Goal: Communication & Community: Answer question/provide support

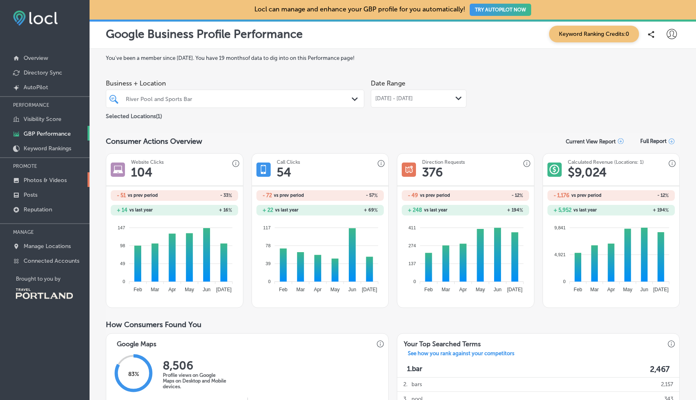
click at [33, 179] on p "Photos & Videos" at bounding box center [45, 180] width 43 height 7
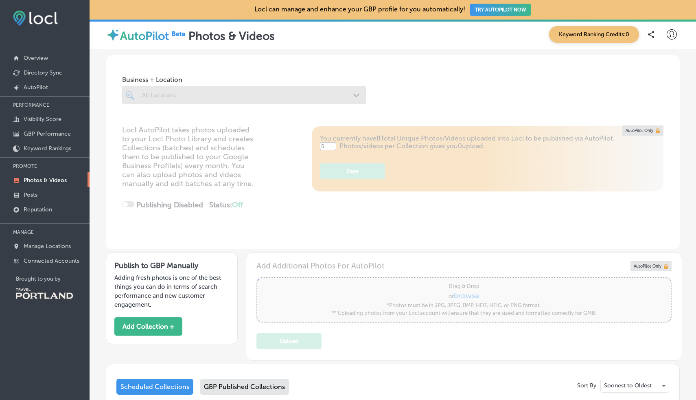
type input "0"
click at [32, 194] on p "Posts" at bounding box center [31, 194] width 14 height 7
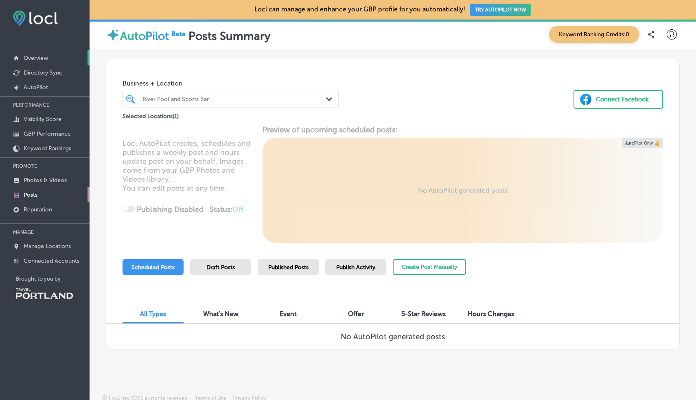
click at [35, 57] on p "Overview" at bounding box center [36, 58] width 24 height 7
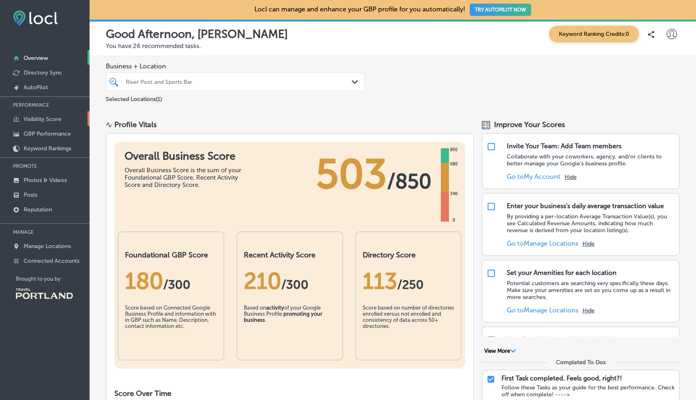
click at [34, 120] on p "Visibility Score" at bounding box center [43, 119] width 38 height 7
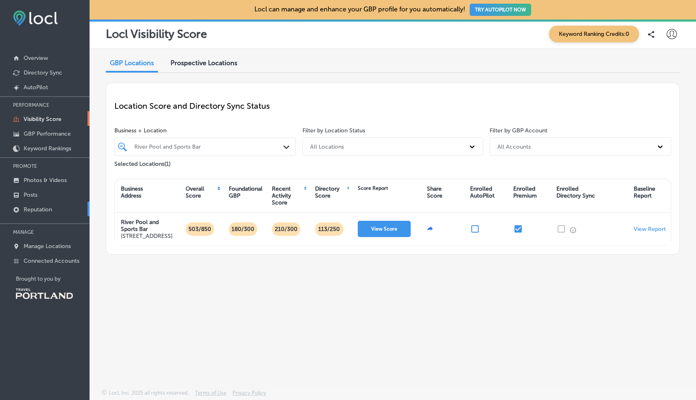
click at [39, 209] on p "Reputation" at bounding box center [38, 209] width 28 height 7
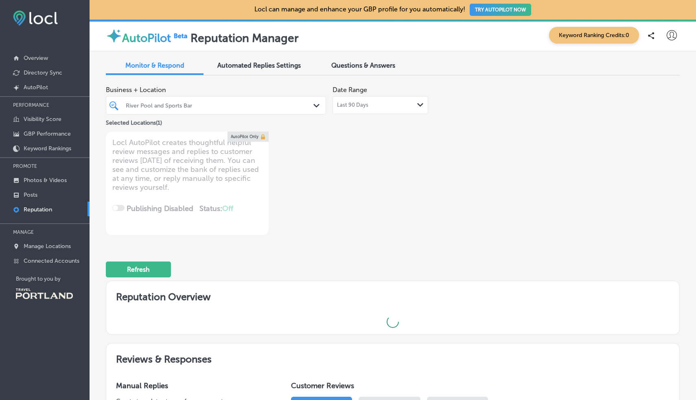
type textarea "x"
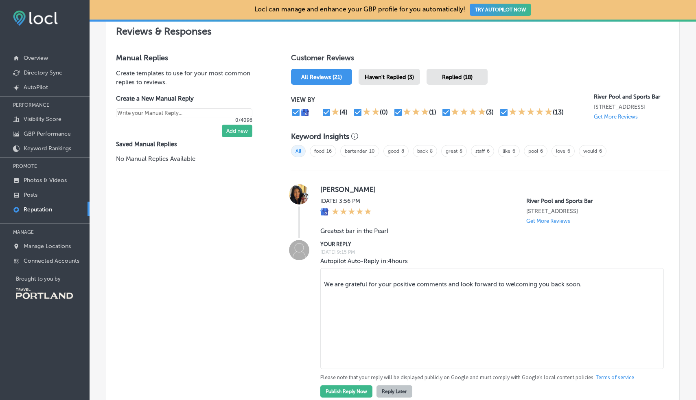
scroll to position [459, 0]
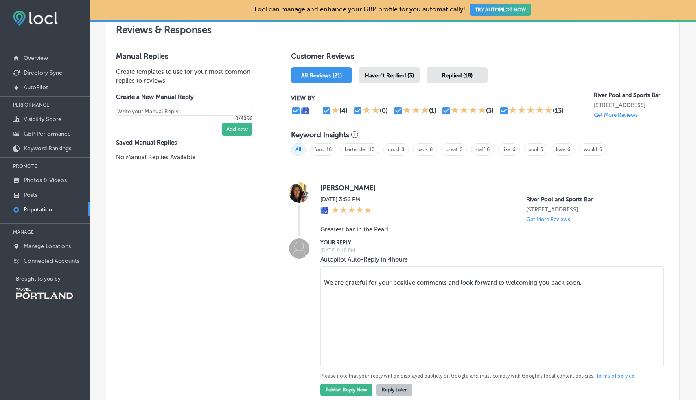
drag, startPoint x: 609, startPoint y: 284, endPoint x: 312, endPoint y: 284, distance: 297.1
click at [306, 281] on div "YOUR REPLY [DATE] 9:15 PM Autopilot Auto-Reply in: 4 hours We are grateful for …" at bounding box center [480, 317] width 379 height 158
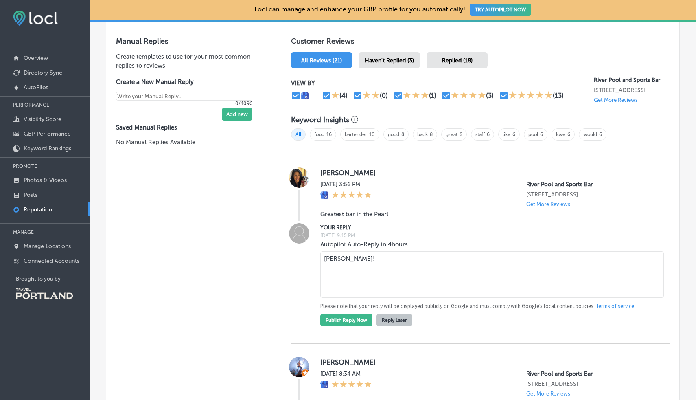
scroll to position [474, 0]
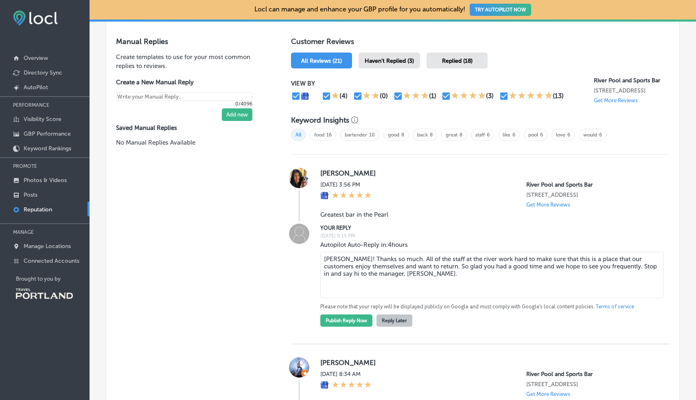
click at [332, 279] on textarea "[PERSON_NAME]! Thanks so much. All of the staff at the river work hard to make …" at bounding box center [492, 275] width 344 height 46
type textarea "[PERSON_NAME]! Thanks so much. All of the staff at the river work hard to make …"
click at [341, 319] on button "Publish Reply Now" at bounding box center [346, 320] width 52 height 12
type textarea "x"
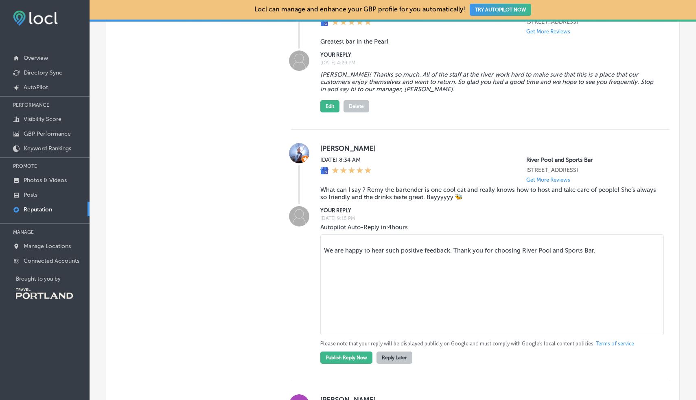
scroll to position [646, 0]
drag, startPoint x: 607, startPoint y: 256, endPoint x: 332, endPoint y: 252, distance: 274.7
click at [332, 252] on textarea "We are happy to hear such positive feedback. Thank you for choosing River Pool …" at bounding box center [492, 284] width 344 height 101
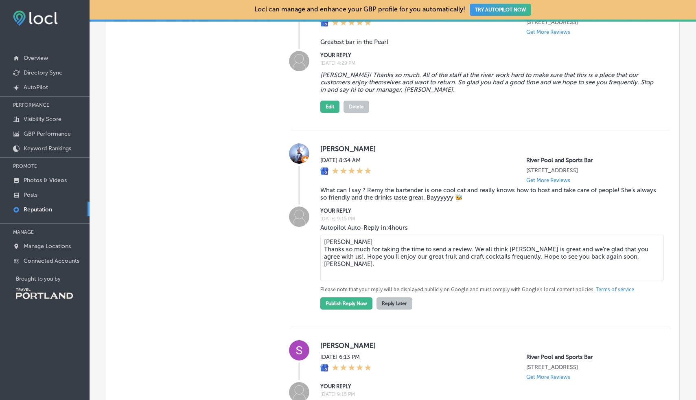
click at [606, 267] on textarea "[PERSON_NAME] Thanks so much for taking the time to send a review. We all think…" at bounding box center [492, 257] width 344 height 46
click at [522, 254] on textarea "[PERSON_NAME] Thanks so much for taking the time to send a review. We all think…" at bounding box center [492, 257] width 344 height 46
drag, startPoint x: 424, startPoint y: 264, endPoint x: 413, endPoint y: 264, distance: 11.8
click at [413, 264] on textarea "[PERSON_NAME] Thanks so much for taking the time to send a review. We all think…" at bounding box center [492, 257] width 344 height 46
click at [618, 266] on textarea "[PERSON_NAME] Thanks so much for taking the time to send a review. We all think…" at bounding box center [492, 257] width 344 height 46
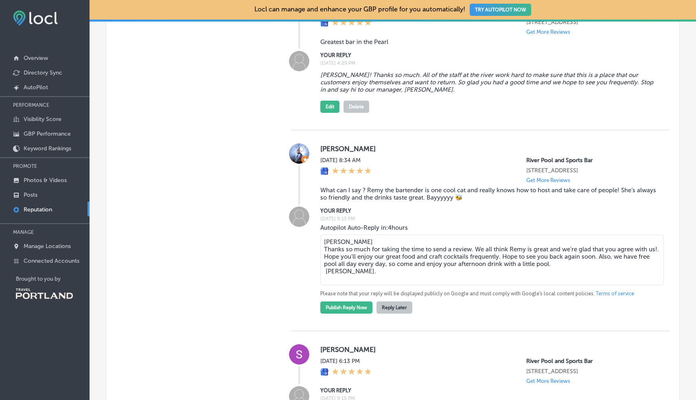
drag, startPoint x: 366, startPoint y: 264, endPoint x: 334, endPoint y: 265, distance: 32.2
click at [335, 265] on textarea "[PERSON_NAME] Thanks so much for taking the time to send a review. We all think…" at bounding box center [492, 259] width 344 height 50
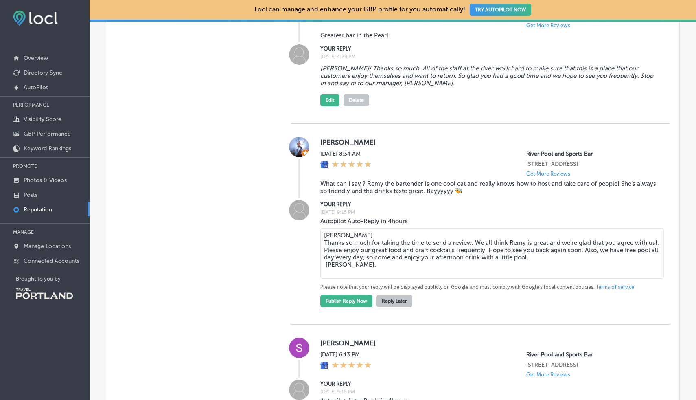
scroll to position [654, 0]
drag, startPoint x: 484, startPoint y: 266, endPoint x: 454, endPoint y: 266, distance: 29.7
click at [454, 266] on textarea "[PERSON_NAME] Thanks so much for taking the time to send a review. We all think…" at bounding box center [492, 252] width 344 height 50
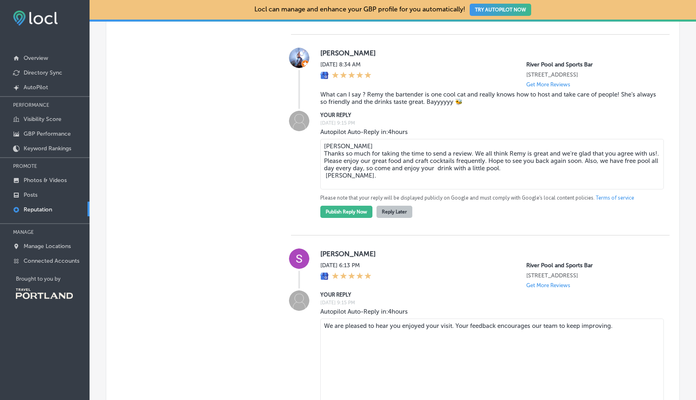
scroll to position [757, 0]
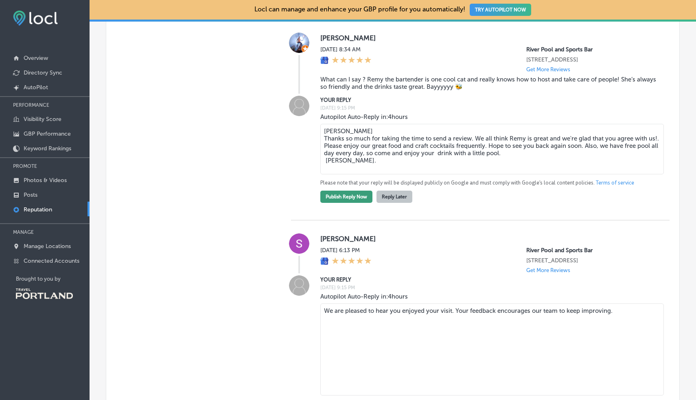
type textarea "[PERSON_NAME] Thanks so much for taking the time to send a review. We all think…"
click at [348, 202] on button "Publish Reply Now" at bounding box center [346, 196] width 52 height 12
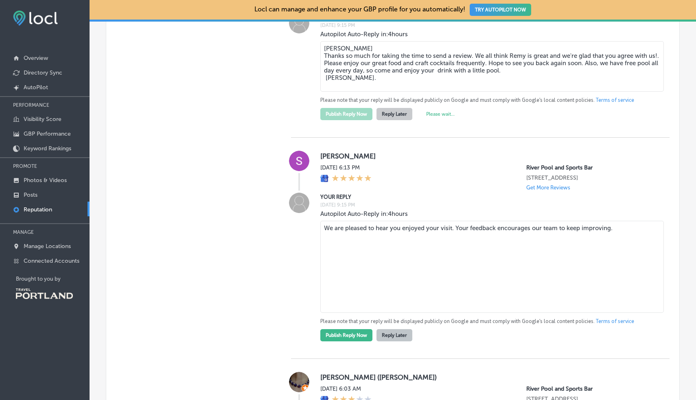
scroll to position [841, 0]
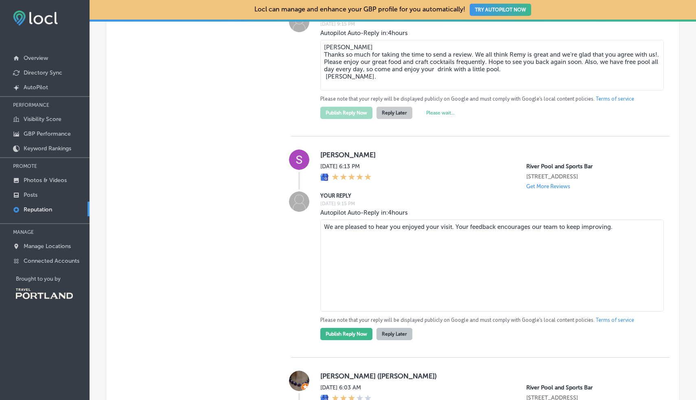
type textarea "x"
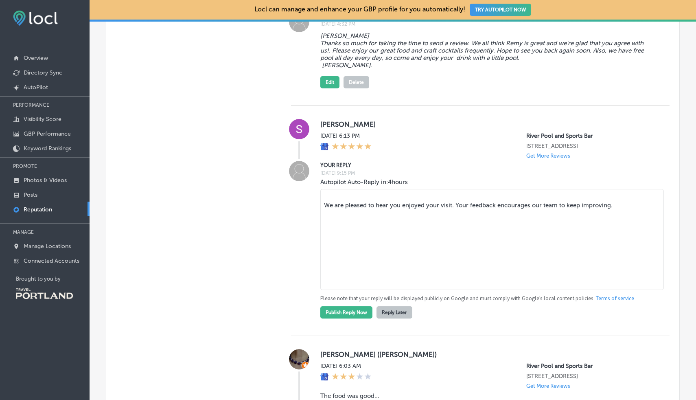
drag, startPoint x: 613, startPoint y: 214, endPoint x: 317, endPoint y: 214, distance: 295.5
click at [317, 214] on div "YOUR REPLY [DATE] 9:15 PM Autopilot Auto-Reply in: 4 hours We are pleased to he…" at bounding box center [480, 240] width 379 height 158
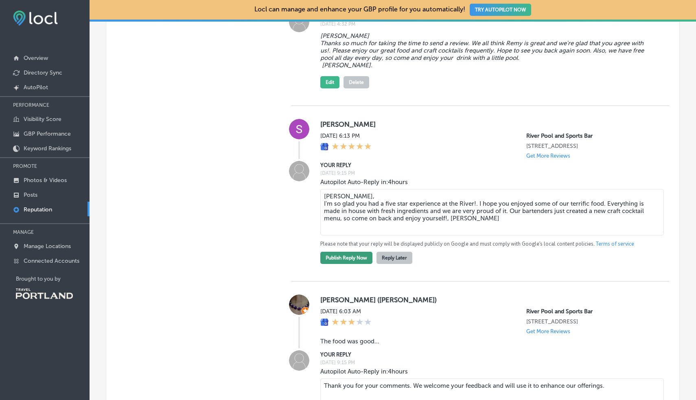
type textarea "[PERSON_NAME], I'm so glad you had a five star experience at the River!. I hope…"
click at [339, 264] on button "Publish Reply Now" at bounding box center [346, 258] width 52 height 12
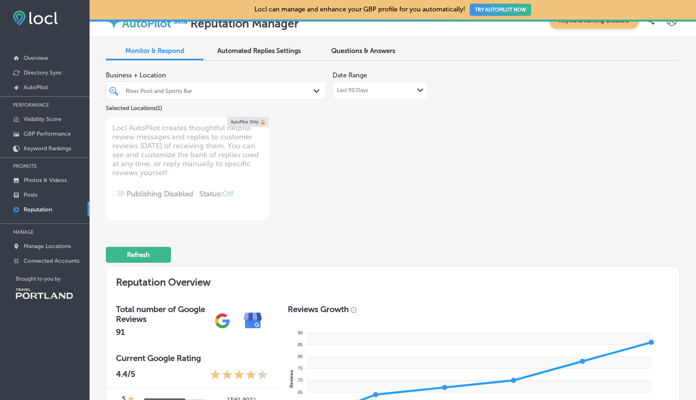
scroll to position [0, 0]
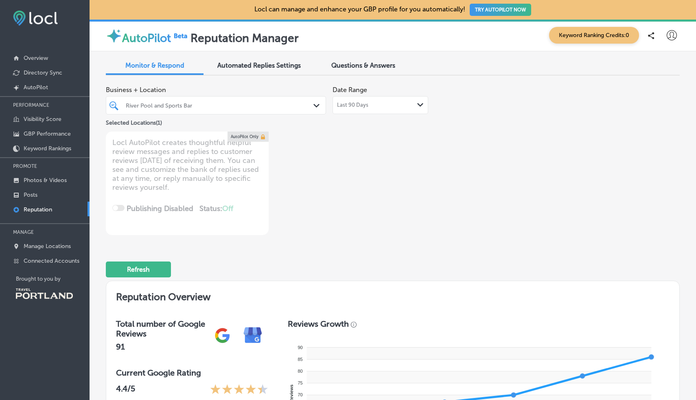
click at [253, 66] on span "Automated Replies Settings" at bounding box center [258, 65] width 83 height 8
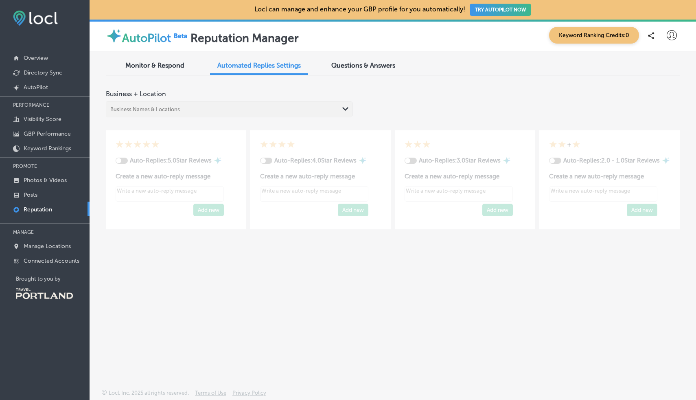
click at [343, 108] on div "Business Names & Locations Path Created with Sketch." at bounding box center [229, 109] width 247 height 16
click at [344, 107] on div "Business Names & Locations Path Created with Sketch." at bounding box center [229, 109] width 247 height 16
click at [350, 66] on span "Questions & Answers" at bounding box center [363, 65] width 64 height 8
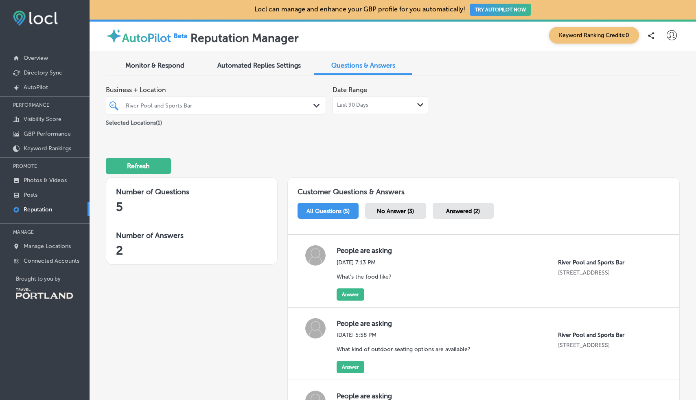
click at [252, 68] on span "Automated Replies Settings" at bounding box center [258, 65] width 83 height 8
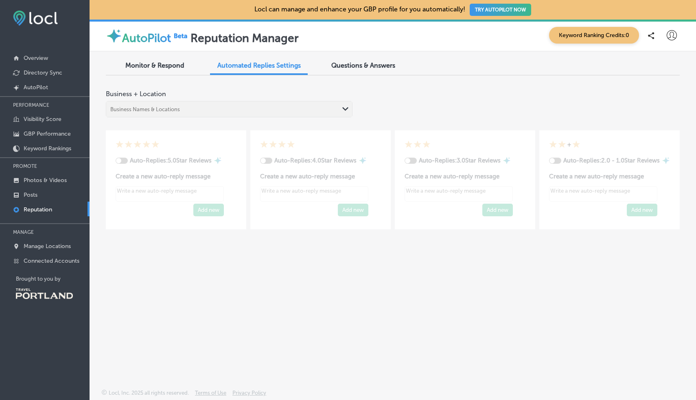
type textarea "x"
click at [675, 36] on icon at bounding box center [672, 35] width 10 height 10
click at [647, 67] on p "My Account" at bounding box center [660, 64] width 37 height 10
select select "US"
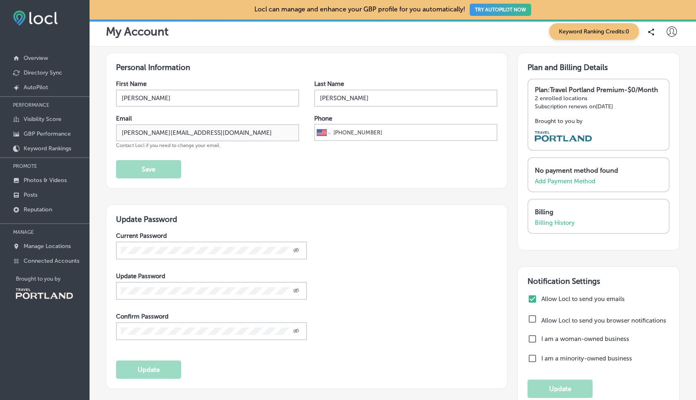
scroll to position [3, 0]
click at [667, 33] on icon at bounding box center [672, 31] width 10 height 10
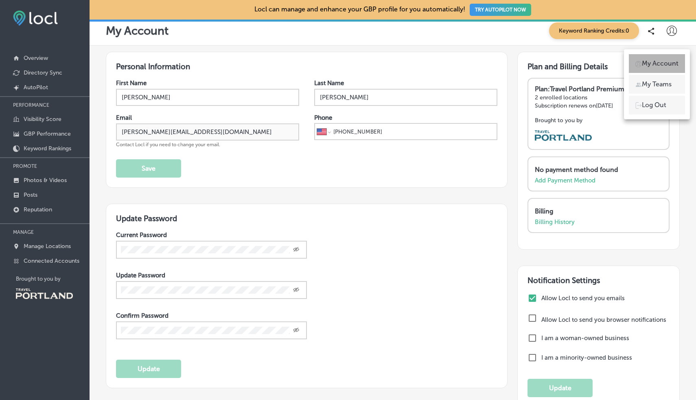
click at [648, 66] on p "My Account" at bounding box center [660, 64] width 37 height 10
click at [651, 86] on p "My Teams" at bounding box center [657, 84] width 30 height 10
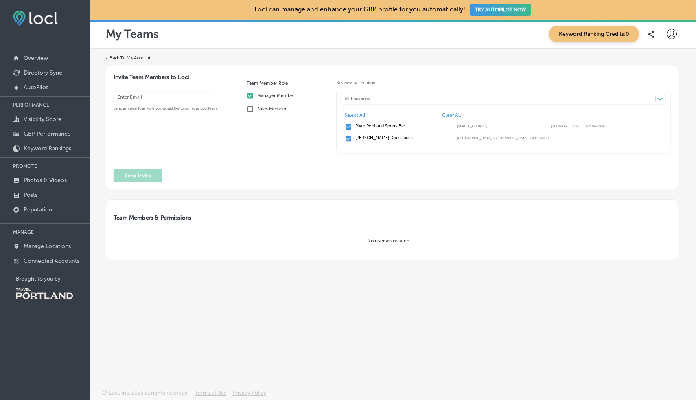
click at [188, 94] on input "email" at bounding box center [163, 97] width 98 height 12
type input "[PERSON_NAME][EMAIL_ADDRESS][DOMAIN_NAME]"
click at [258, 147] on div "Team Member Role Manager Member Sales Member" at bounding box center [288, 119] width 83 height 79
drag, startPoint x: 183, startPoint y: 96, endPoint x: 113, endPoint y: 95, distance: 70.4
click at [112, 90] on form "Invite Team Members to Locl [PERSON_NAME][EMAIL_ADDRESS][DOMAIN_NAME] Send an i…" at bounding box center [392, 128] width 572 height 124
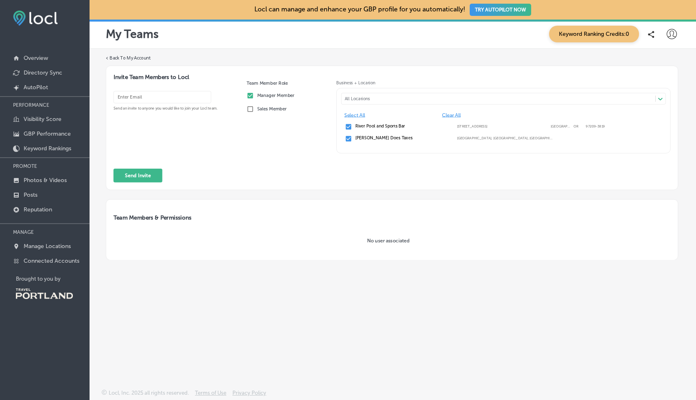
click at [308, 163] on form "Invite Team Members to Locl Send an invite to anyone you would like to join you…" at bounding box center [392, 128] width 572 height 124
click at [492, 12] on button "TRY AUTOPILOT NOW" at bounding box center [500, 10] width 61 height 12
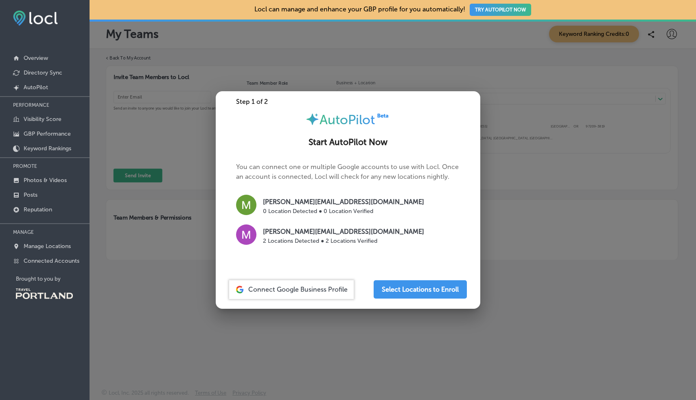
click at [512, 217] on div at bounding box center [348, 200] width 696 height 400
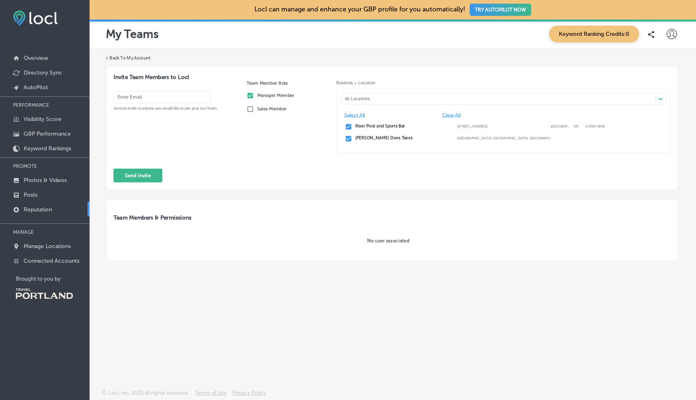
click at [46, 208] on p "Reputation" at bounding box center [38, 209] width 28 height 7
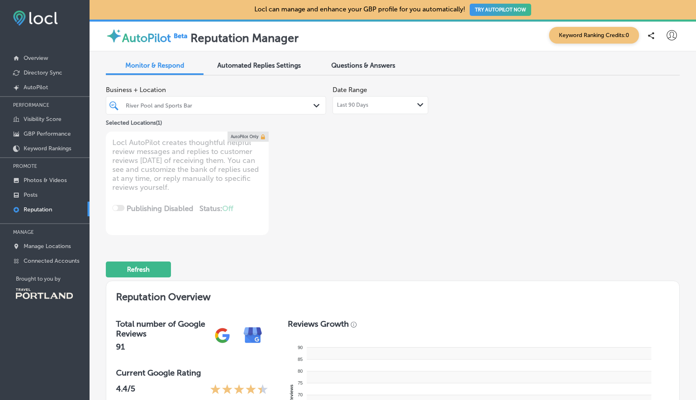
type textarea "x"
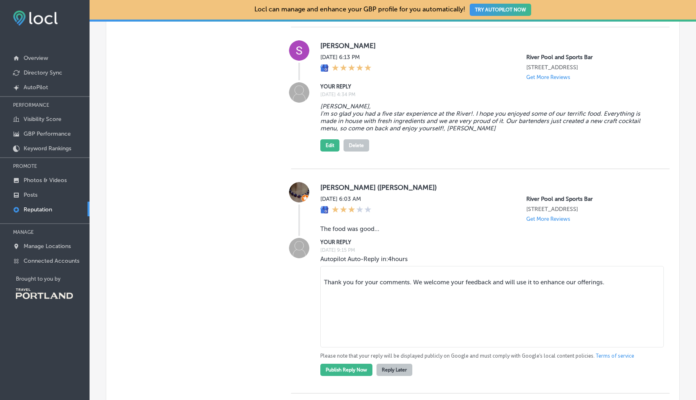
scroll to position [922, 0]
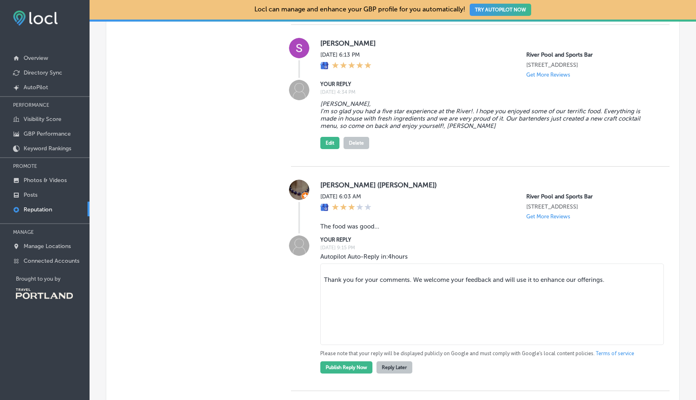
drag, startPoint x: 603, startPoint y: 288, endPoint x: 324, endPoint y: 276, distance: 279.1
click at [325, 271] on div "Autopilot Auto-Reply in: 4 hours Thank you for your comments. We welcome your f…" at bounding box center [488, 312] width 336 height 121
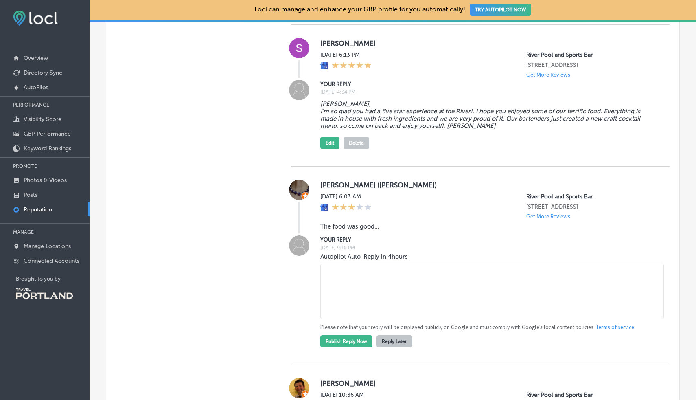
click at [396, 347] on button "Reply Later" at bounding box center [394, 341] width 36 height 12
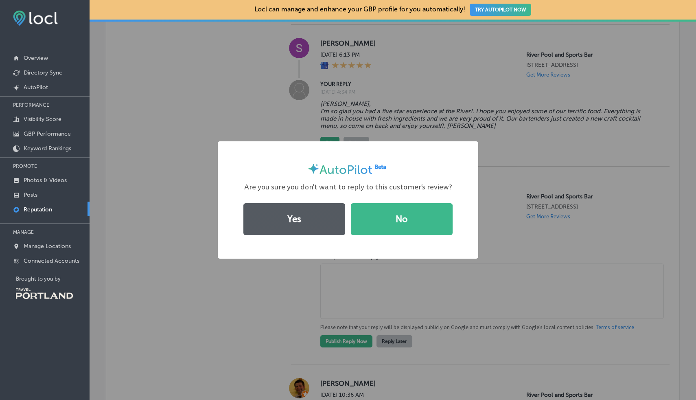
click at [308, 220] on button "Yes" at bounding box center [294, 219] width 102 height 32
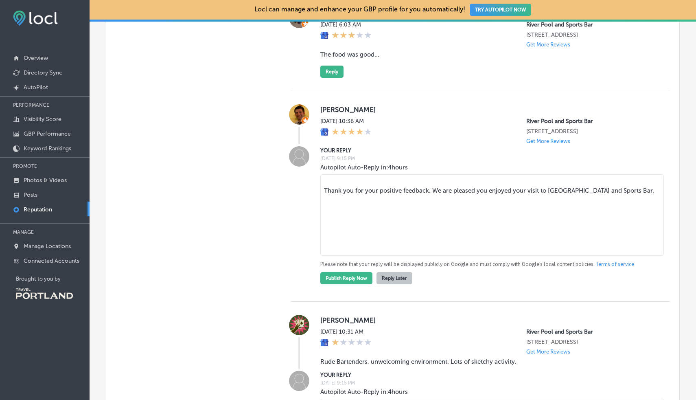
scroll to position [1094, 0]
click at [392, 284] on button "Reply Later" at bounding box center [394, 277] width 36 height 12
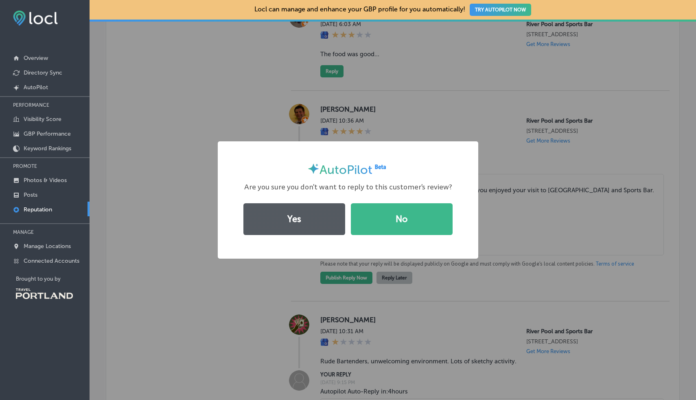
click at [294, 222] on button "Yes" at bounding box center [294, 219] width 102 height 32
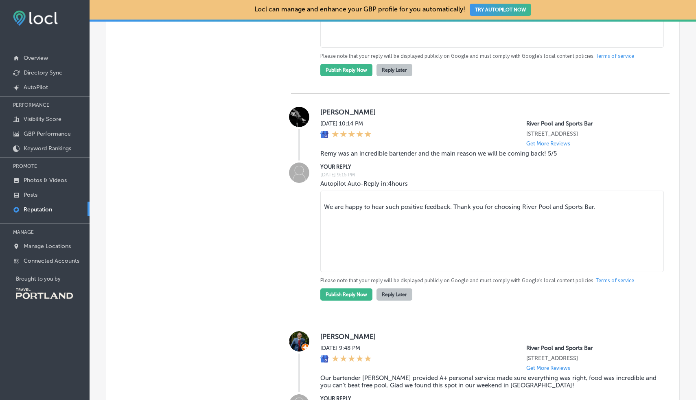
scroll to position [1398, 0]
click at [389, 300] on button "Reply Later" at bounding box center [394, 294] width 36 height 12
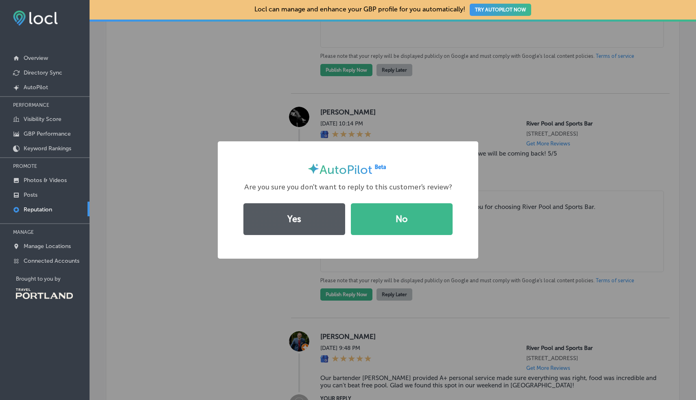
click at [294, 217] on button "Yes" at bounding box center [294, 219] width 102 height 32
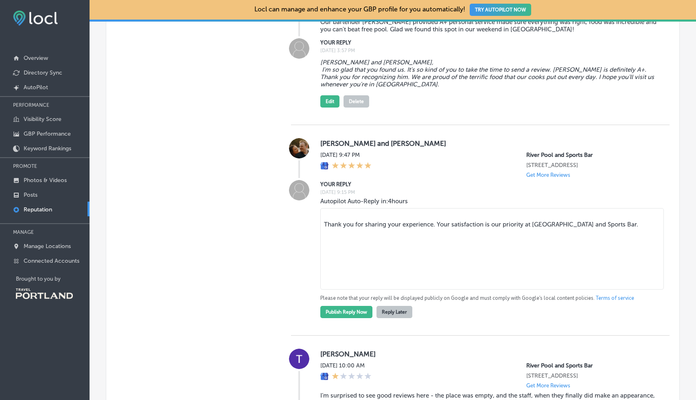
scroll to position [1628, 0]
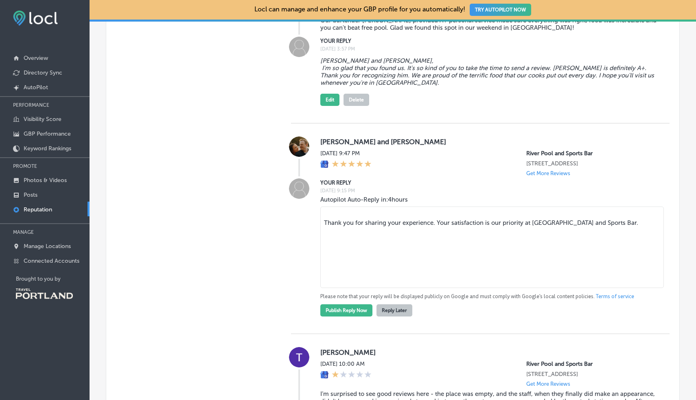
click at [387, 316] on button "Reply Later" at bounding box center [394, 310] width 36 height 12
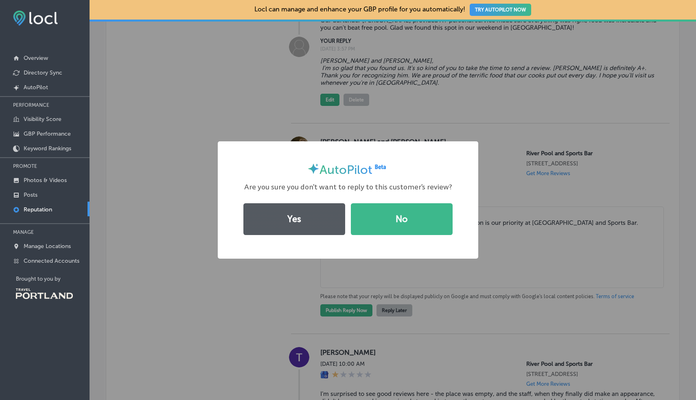
click at [279, 229] on button "Yes" at bounding box center [294, 219] width 102 height 32
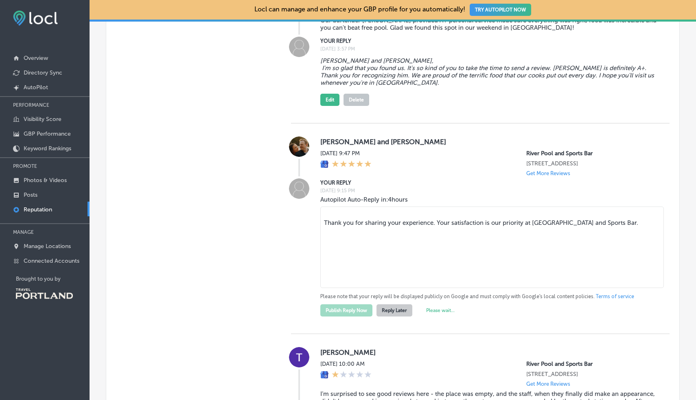
type textarea "x"
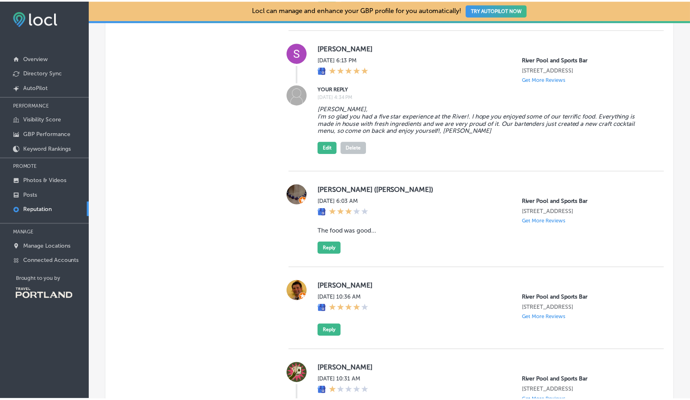
scroll to position [916, 0]
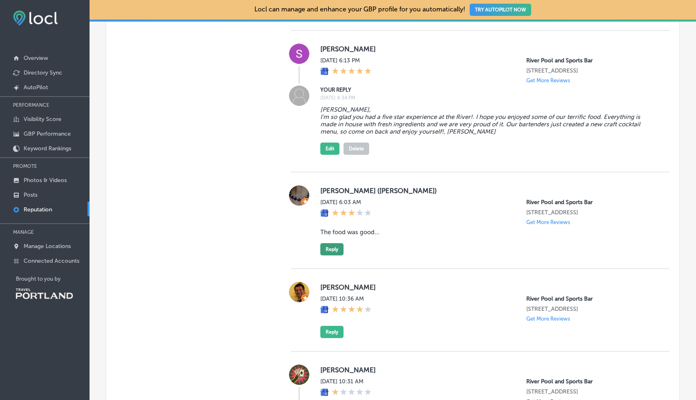
click at [337, 255] on button "Reply" at bounding box center [331, 249] width 23 height 12
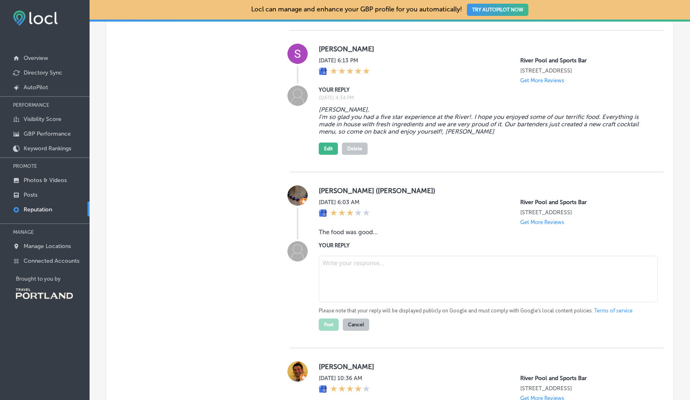
click at [356, 269] on textarea at bounding box center [488, 279] width 339 height 46
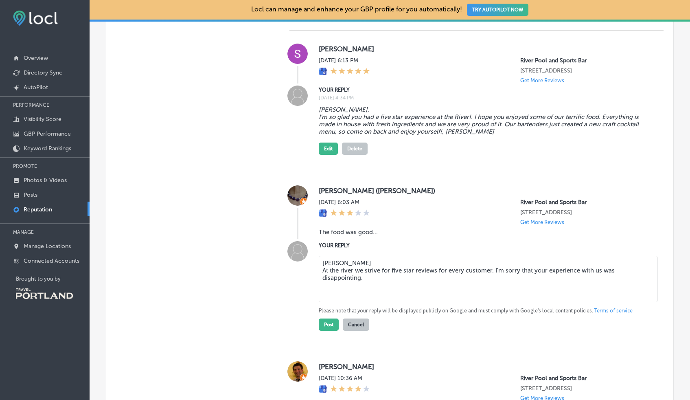
click at [341, 280] on textarea "[PERSON_NAME] At the river we strive for five star reviews for every customer. …" at bounding box center [488, 279] width 339 height 46
click at [374, 286] on textarea "[PERSON_NAME] At the River we strive for five star reviews for every customer. …" at bounding box center [488, 279] width 339 height 46
click at [504, 289] on textarea "[PERSON_NAME] At the River we strive for five star reviews for every customer. …" at bounding box center [488, 279] width 339 height 46
click at [325, 293] on textarea "[PERSON_NAME] At the River we strive for five star reviews for every customer. …" at bounding box center [488, 279] width 339 height 46
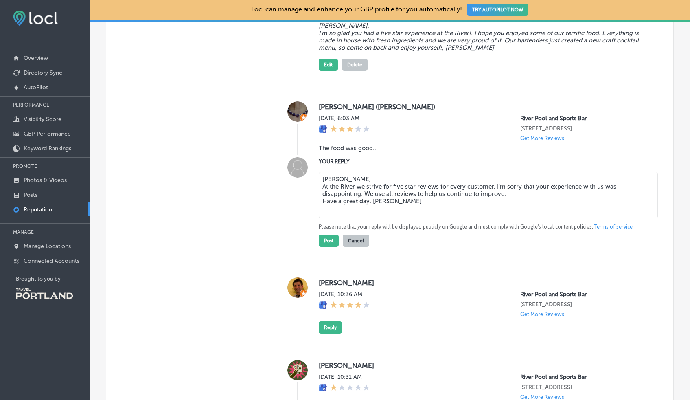
scroll to position [1025, 0]
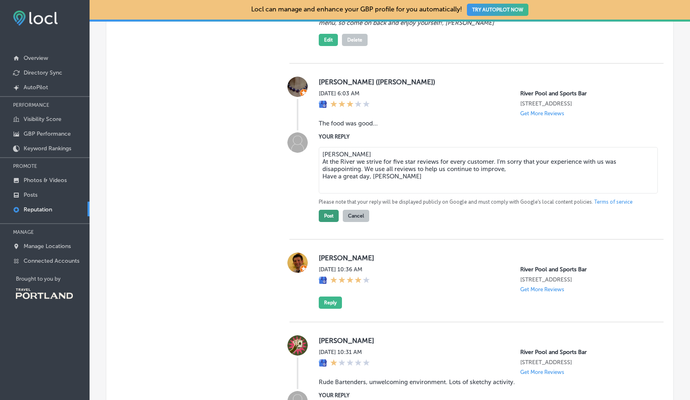
type textarea "[PERSON_NAME] At the River we strive for five star reviews for every customer. …"
click at [323, 222] on button "Post" at bounding box center [329, 216] width 20 height 12
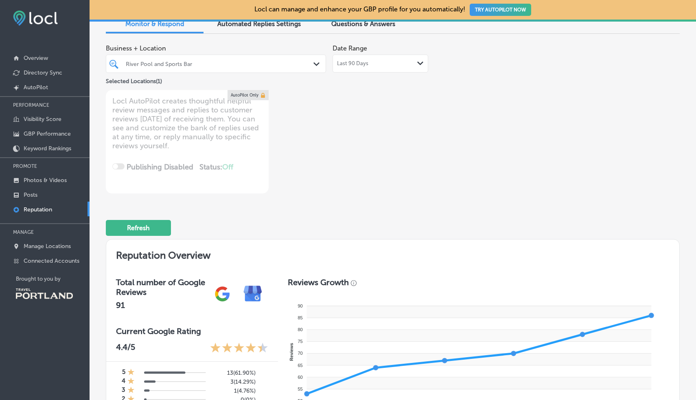
scroll to position [0, 0]
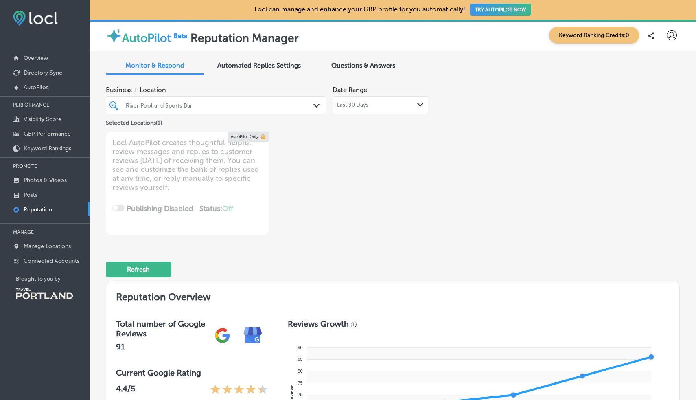
click at [240, 66] on span "Automated Replies Settings" at bounding box center [258, 65] width 83 height 8
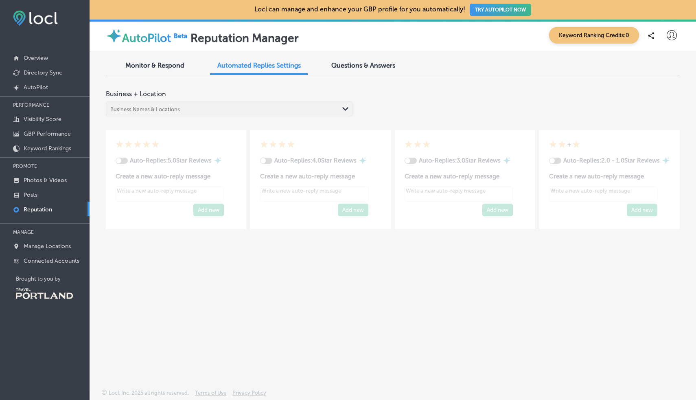
type textarea "x"
click at [346, 108] on div "Business Names & Locations Path Created with Sketch." at bounding box center [229, 109] width 247 height 16
click at [671, 34] on icon at bounding box center [672, 35] width 10 height 10
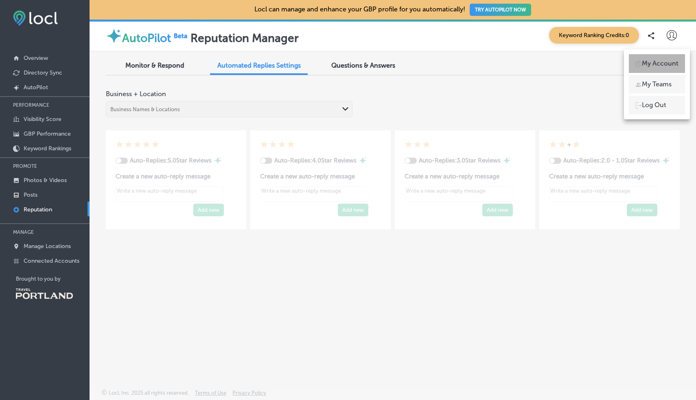
click at [657, 63] on p "My Account" at bounding box center [660, 64] width 37 height 10
select select "US"
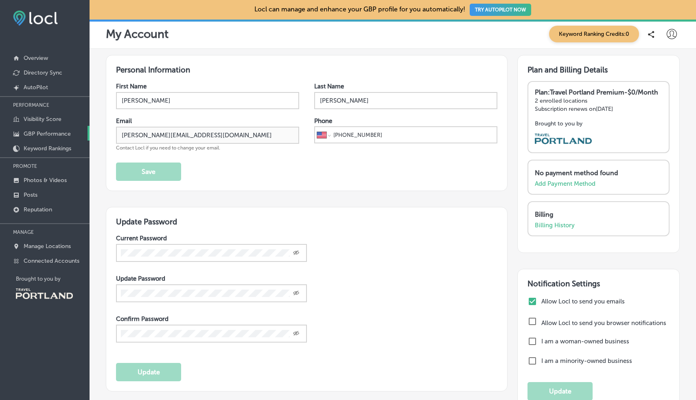
click at [32, 133] on p "GBP Performance" at bounding box center [47, 133] width 47 height 7
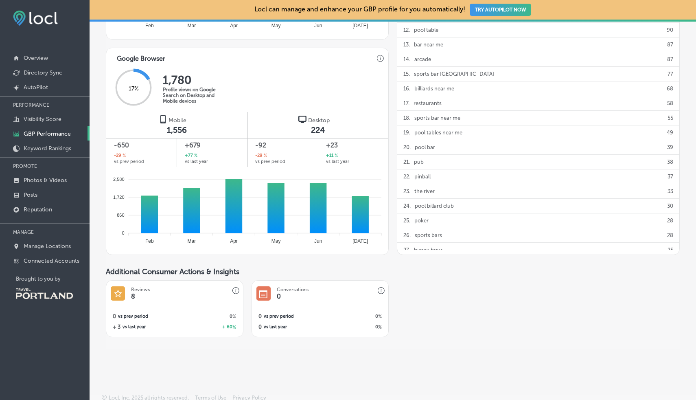
scroll to position [505, 0]
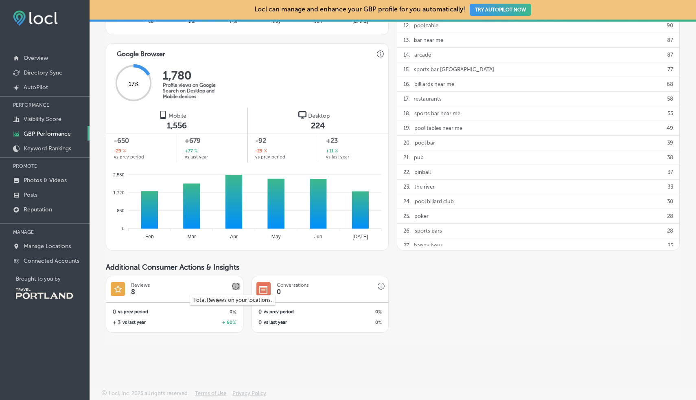
click at [235, 287] on icon "button" at bounding box center [235, 285] width 7 height 7
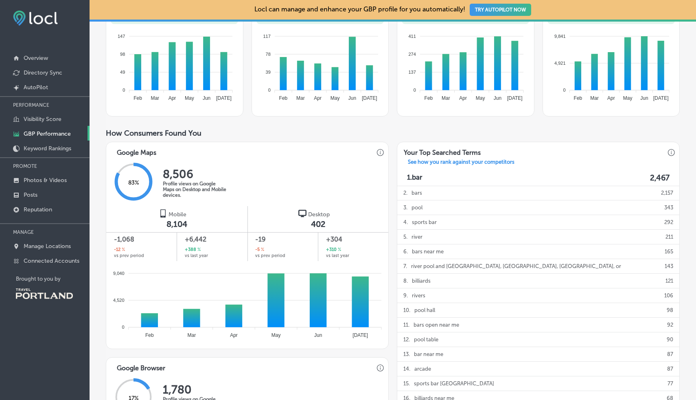
scroll to position [0, 0]
